Goal: Task Accomplishment & Management: Complete application form

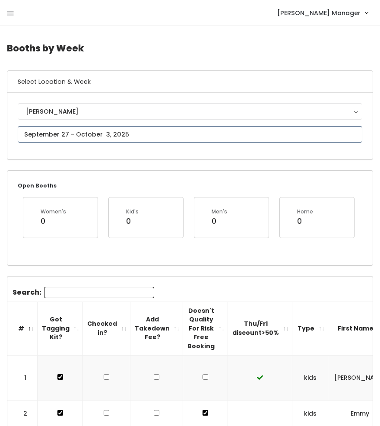
click at [58, 133] on input "text" at bounding box center [190, 134] width 344 height 16
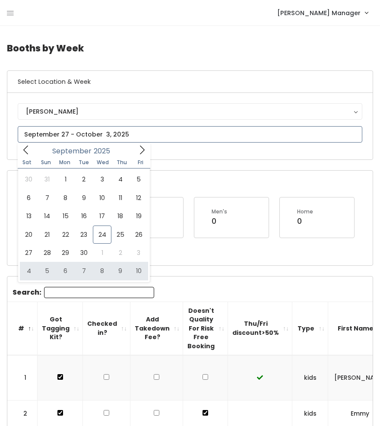
type input "October 4 to October 10"
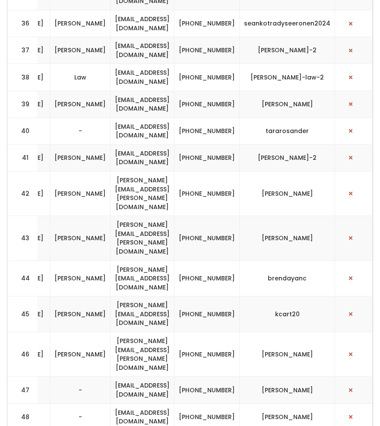
scroll to position [0, 358]
drag, startPoint x: 340, startPoint y: 245, endPoint x: 114, endPoint y: 240, distance: 225.3
copy tr "amanda.rm.turley@gmail.com (916) 716-9816 amanda-turley-1"
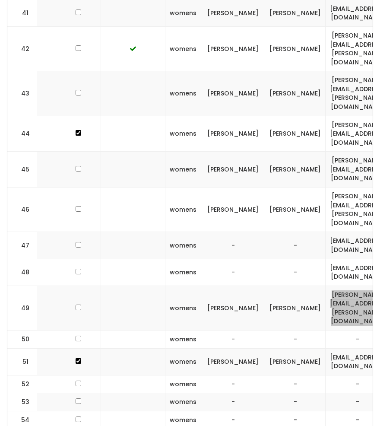
scroll to position [0, 126]
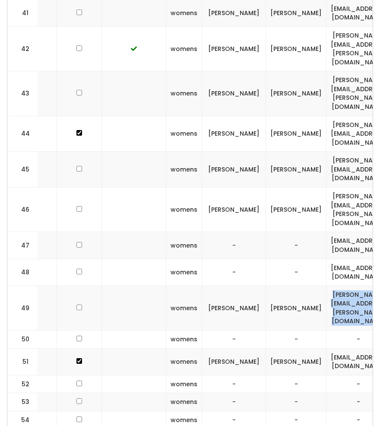
checkbox input "true"
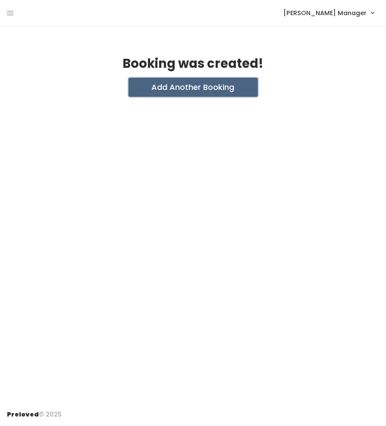
click at [176, 88] on button "Add Another Booking" at bounding box center [193, 87] width 129 height 19
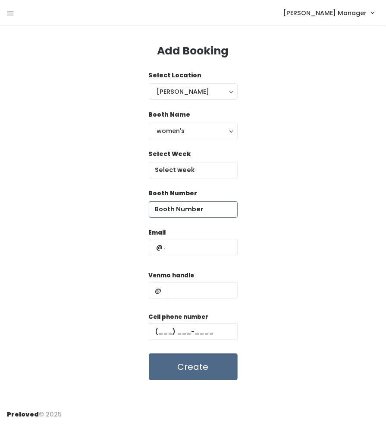
click at [214, 206] on input "number" at bounding box center [193, 209] width 89 height 16
type input "58"
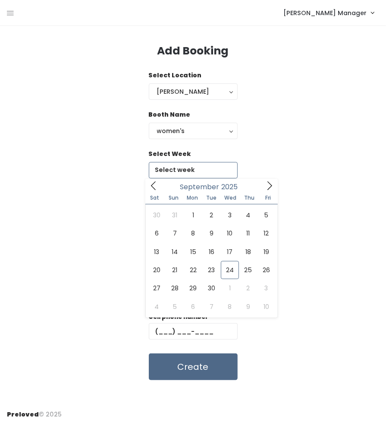
click at [200, 162] on input "text" at bounding box center [193, 170] width 89 height 16
type input "[DATE] to [DATE]"
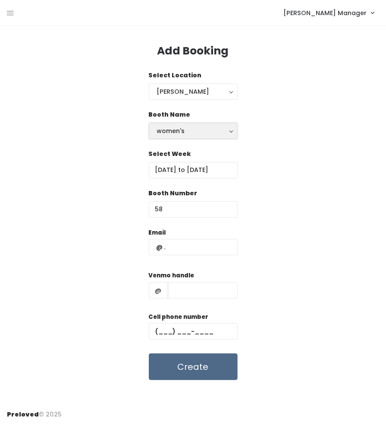
click at [185, 135] on button "women's" at bounding box center [193, 131] width 89 height 16
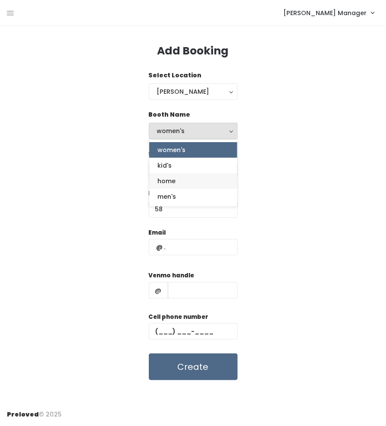
click at [173, 182] on span "home" at bounding box center [167, 180] width 18 height 9
select select "home"
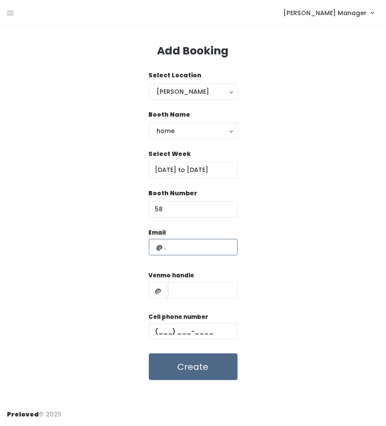
click at [181, 252] on input "text" at bounding box center [193, 247] width 89 height 16
paste input "amanda.rm.turley@gmail.com (916) 716-9816 amanda-turley-1"
type input "amanda.rm.turley@gmail.com"
click at [201, 287] on input "text" at bounding box center [203, 290] width 70 height 16
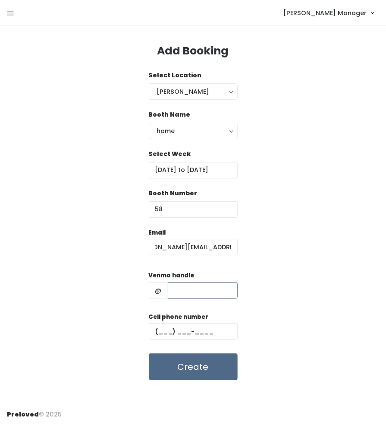
scroll to position [0, 0]
paste input "amanda.rm.turley@gmail.com (916) 716-9816 amanda-turley-1"
drag, startPoint x: 177, startPoint y: 291, endPoint x: 100, endPoint y: 296, distance: 77.5
click at [100, 296] on div "Email amanda.rm.turley@gmail.com Venmo handle @ amanda.rm.turley@gmail.com (916…" at bounding box center [193, 304] width 372 height 152
type input "amanda-turley-1"
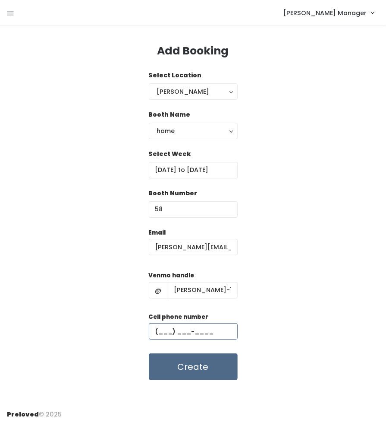
click at [192, 328] on input "text" at bounding box center [193, 331] width 89 height 16
paste input "(916) 716-9816"
type input "(916) 716-9816"
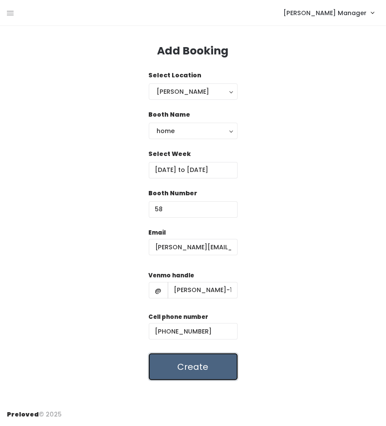
click at [209, 372] on button "Create" at bounding box center [193, 366] width 89 height 27
